Goal: Information Seeking & Learning: Learn about a topic

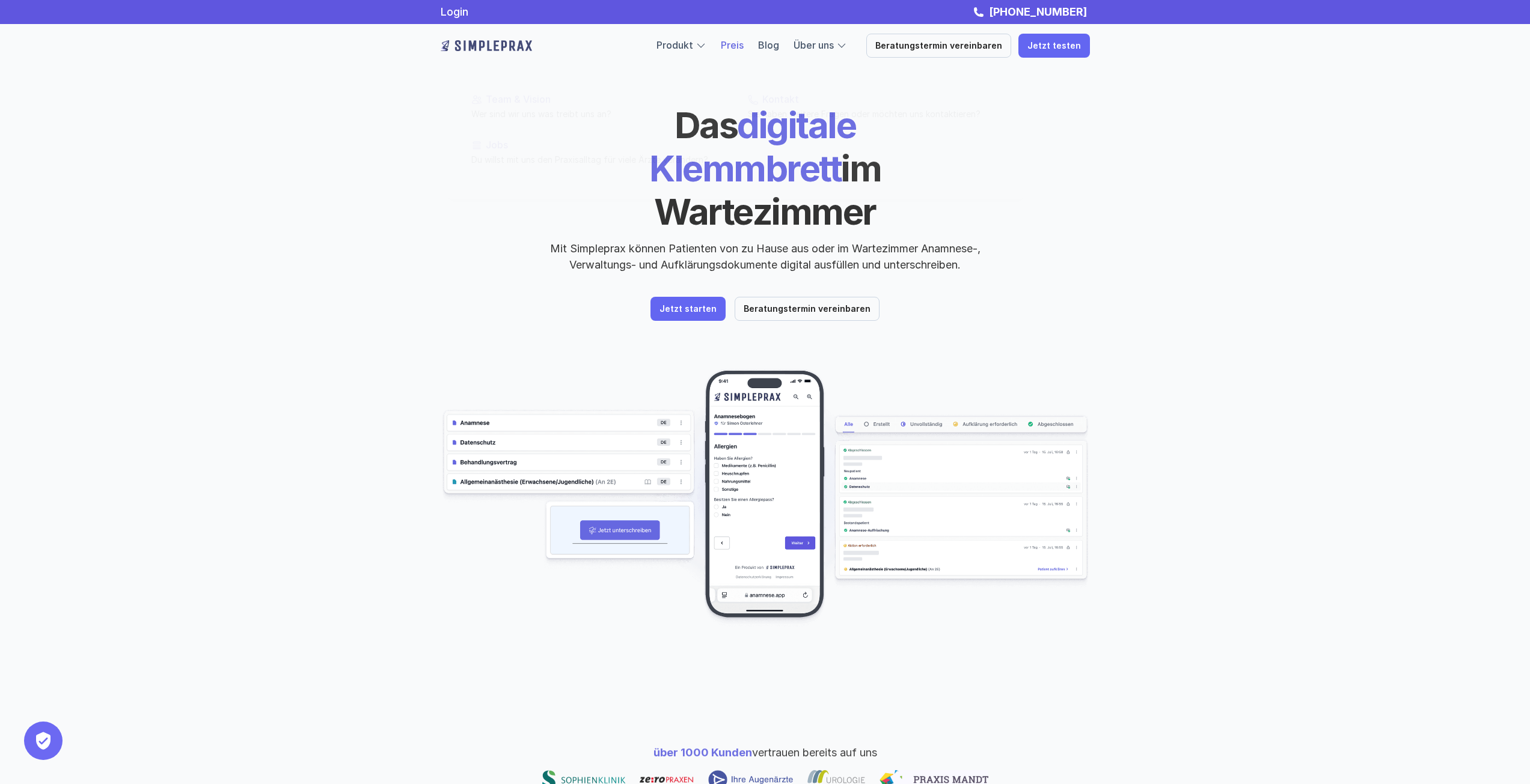
click at [744, 41] on link "Preis" at bounding box center [732, 45] width 23 height 12
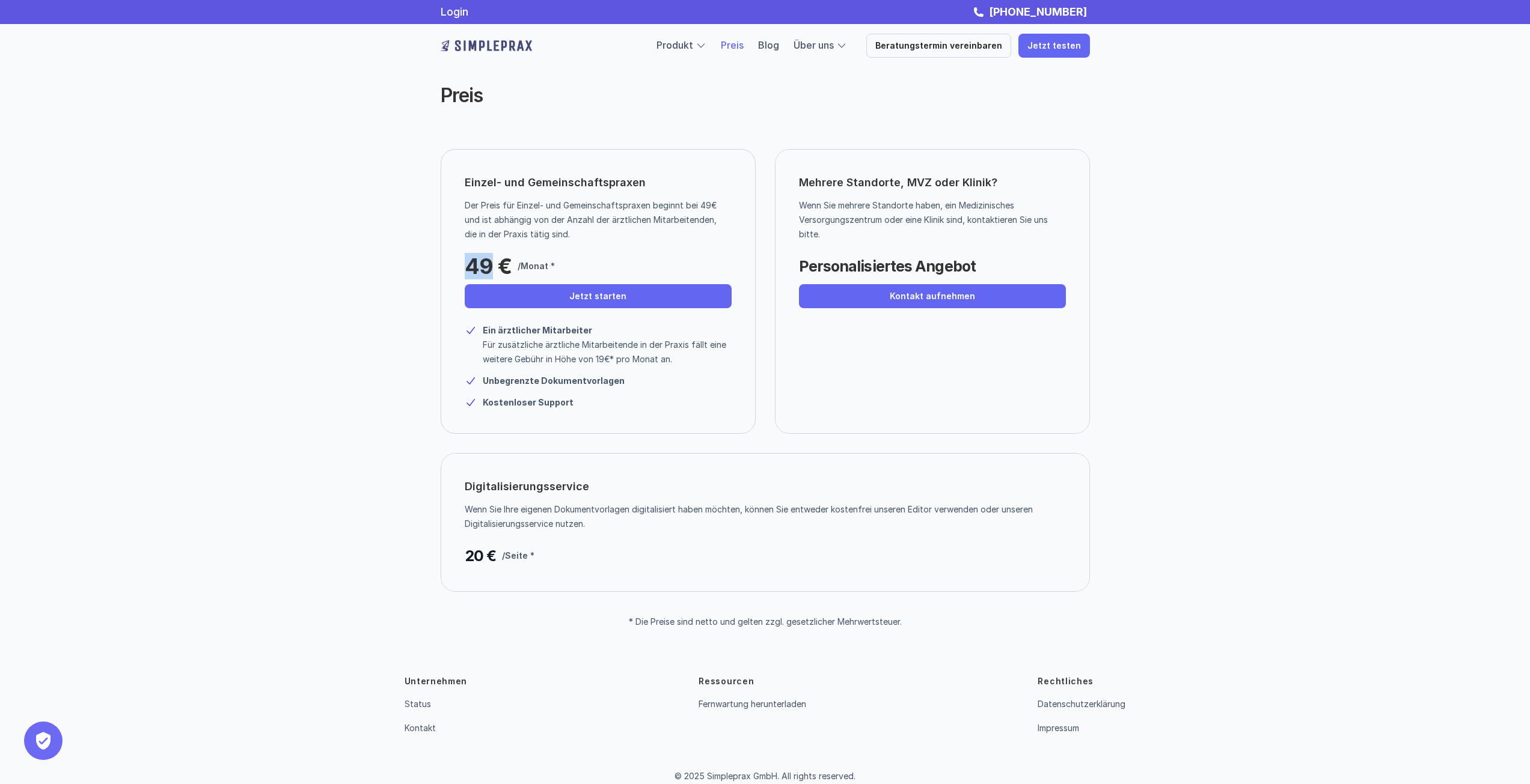
drag, startPoint x: 467, startPoint y: 262, endPoint x: 492, endPoint y: 263, distance: 25.0
click at [492, 263] on p "49 €" at bounding box center [488, 266] width 47 height 24
click at [562, 257] on div "49 € /Monat *" at bounding box center [556, 263] width 182 height 30
drag, startPoint x: 776, startPoint y: 624, endPoint x: 851, endPoint y: 624, distance: 75.0
click at [851, 624] on p "* Die Preise sind netto und gelten zzgl. gesetzlicher Mehrwertsteuer." at bounding box center [765, 623] width 273 height 10
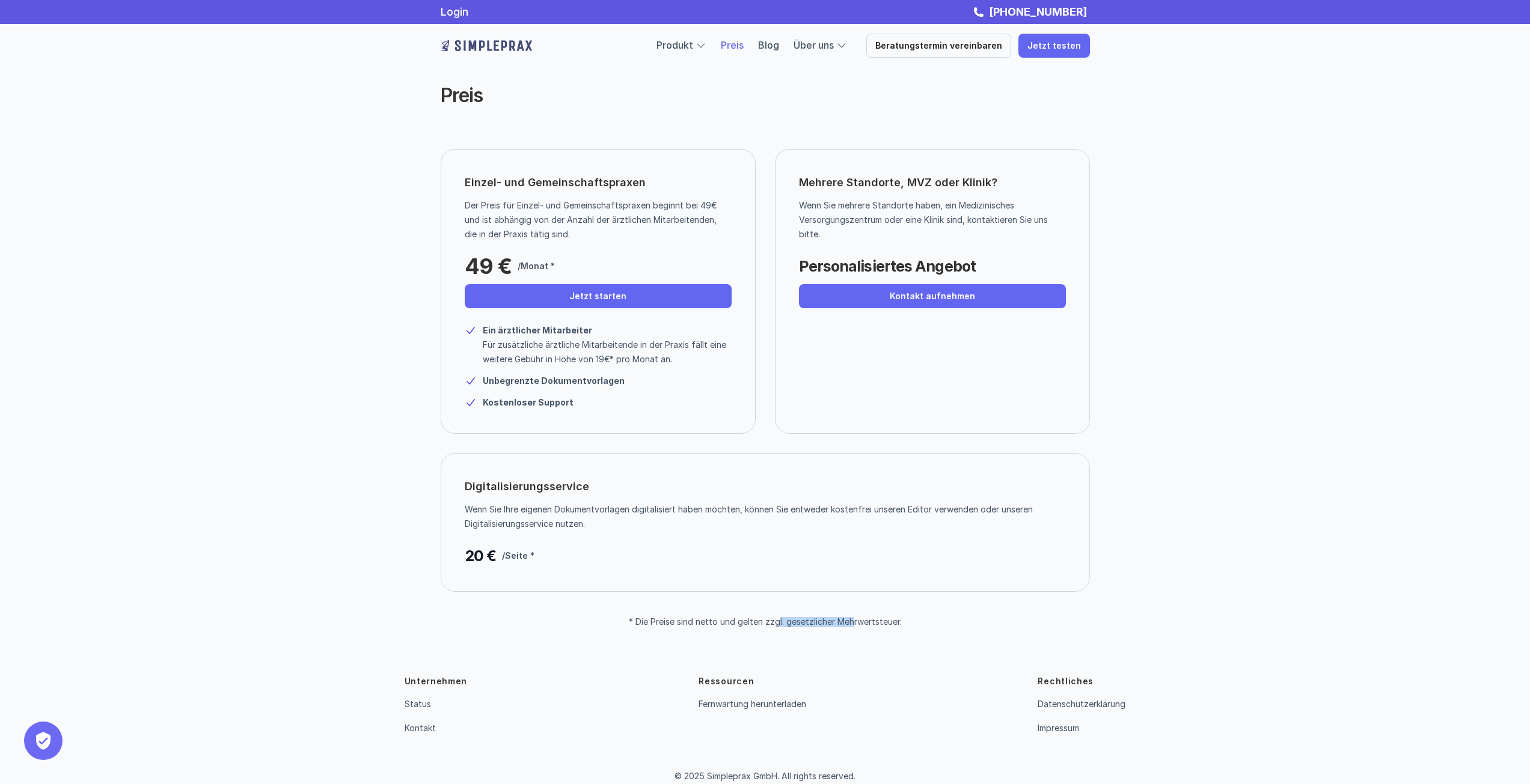
click at [851, 624] on p "* Die Preise sind netto und gelten zzgl. gesetzlicher Mehrwertsteuer." at bounding box center [765, 623] width 273 height 10
drag, startPoint x: 474, startPoint y: 271, endPoint x: 499, endPoint y: 271, distance: 25.0
click at [499, 271] on p "49 €" at bounding box center [488, 266] width 47 height 24
click at [547, 257] on div "49 € /Monat *" at bounding box center [556, 263] width 182 height 30
click at [602, 357] on p "Für zusätzliche ärztliche Mitarbeitende in der Praxis fällt eine weitere Gebühr…" at bounding box center [607, 352] width 249 height 29
